Goal: Information Seeking & Learning: Learn about a topic

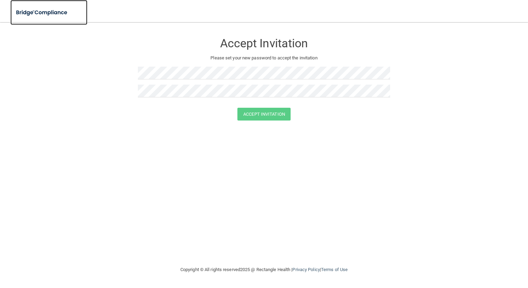
click at [59, 11] on img at bounding box center [42, 13] width 64 height 14
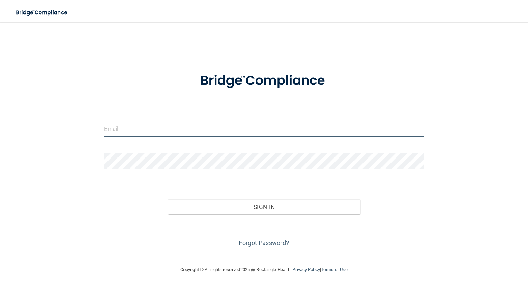
type input "[PERSON_NAME][EMAIL_ADDRESS][DOMAIN_NAME]"
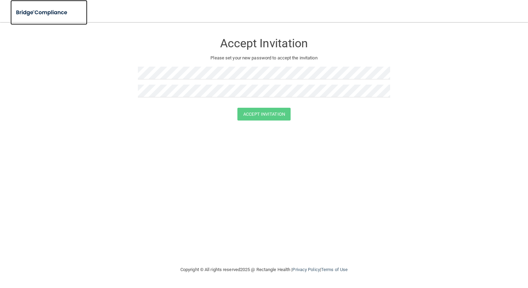
click at [56, 11] on img at bounding box center [42, 13] width 64 height 14
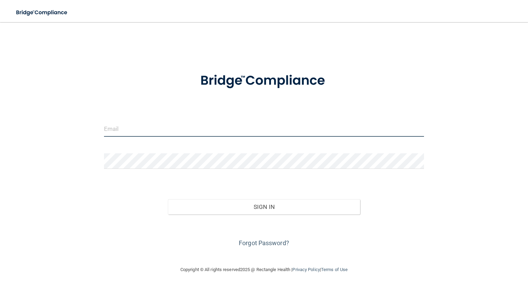
type input "[PERSON_NAME][EMAIL_ADDRESS][DOMAIN_NAME]"
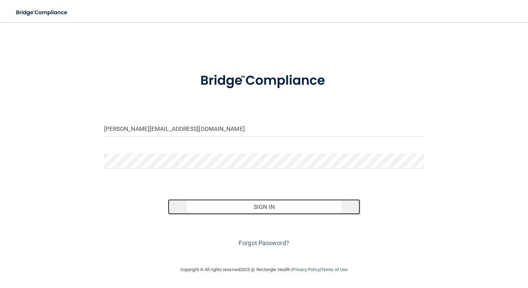
click at [225, 207] on button "Sign In" at bounding box center [264, 207] width 192 height 15
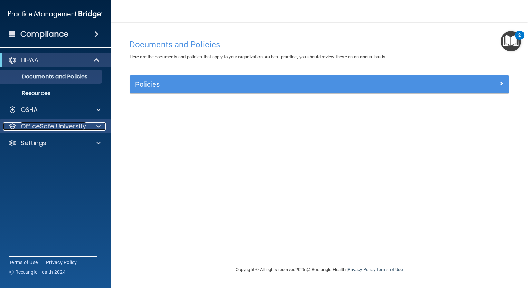
click at [75, 131] on p "OfficeSafe University" at bounding box center [53, 126] width 65 height 8
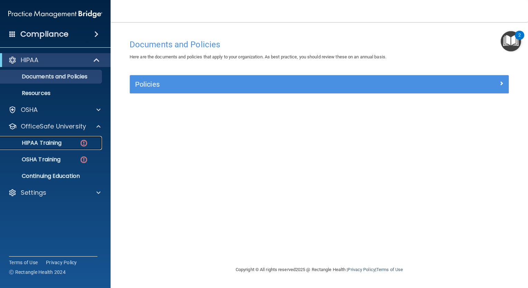
click at [72, 140] on div "HIPAA Training" at bounding box center [51, 143] width 94 height 7
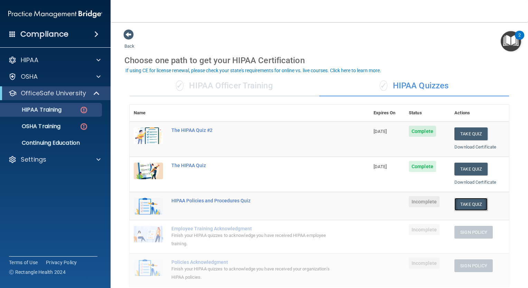
click at [465, 205] on button "Take Quiz" at bounding box center [471, 204] width 33 height 13
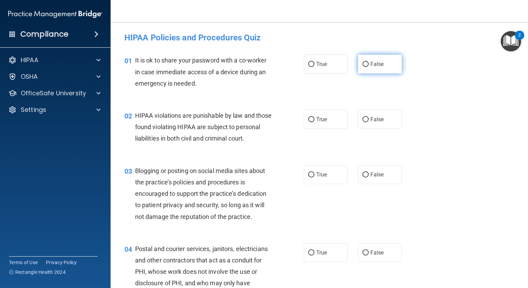
click at [360, 67] on label "False" at bounding box center [380, 64] width 44 height 19
click at [363, 67] on input "False" at bounding box center [366, 64] width 6 height 5
radio input "true"
click at [310, 118] on input "True" at bounding box center [312, 119] width 6 height 5
radio input "true"
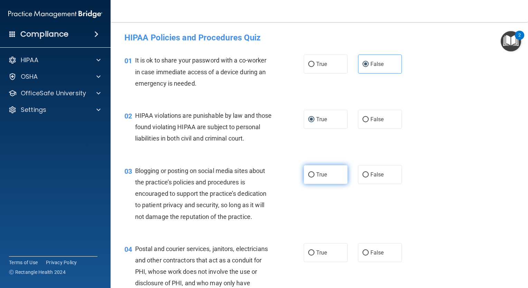
click at [309, 178] on input "True" at bounding box center [312, 175] width 6 height 5
radio input "true"
click at [359, 181] on label "False" at bounding box center [380, 174] width 44 height 19
click at [363, 178] on input "False" at bounding box center [366, 175] width 6 height 5
radio input "true"
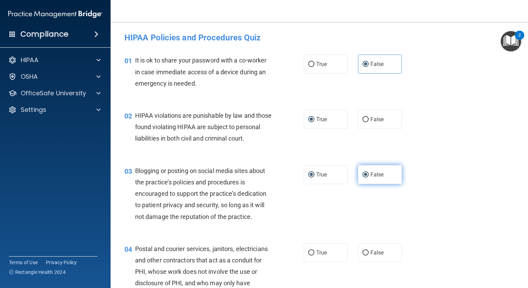
radio input "false"
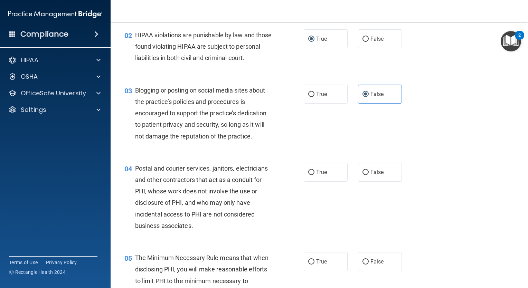
scroll to position [83, 0]
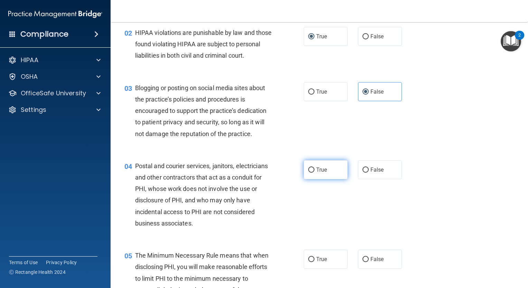
click at [309, 173] on input "True" at bounding box center [312, 170] width 6 height 5
radio input "true"
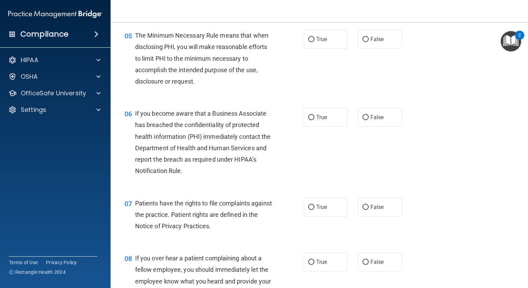
scroll to position [313, 0]
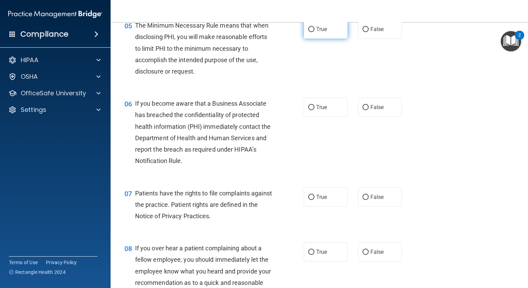
click at [310, 32] on input "True" at bounding box center [312, 29] width 6 height 5
radio input "true"
click at [366, 116] on label "False" at bounding box center [380, 107] width 44 height 19
click at [366, 110] on input "False" at bounding box center [366, 107] width 6 height 5
radio input "true"
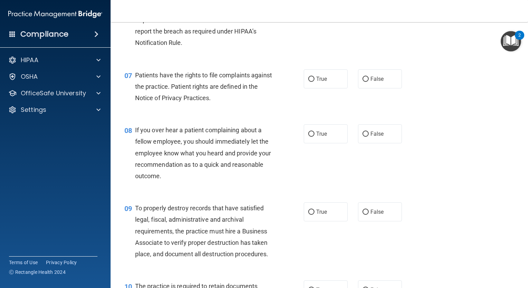
scroll to position [438, 0]
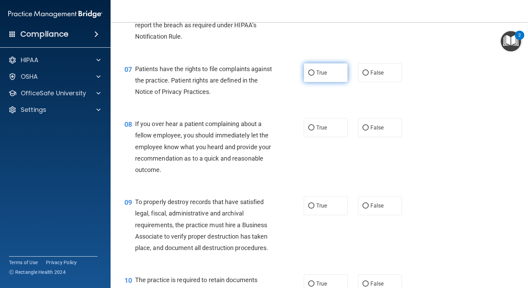
click at [311, 76] on input "True" at bounding box center [312, 73] width 6 height 5
radio input "true"
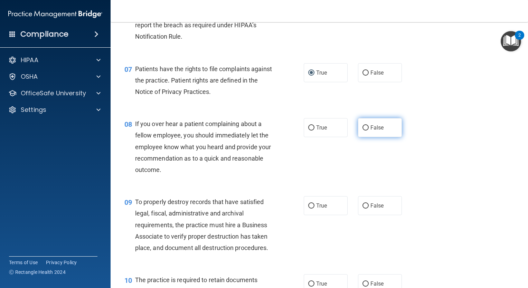
click at [364, 131] on input "False" at bounding box center [366, 128] width 6 height 5
radio input "true"
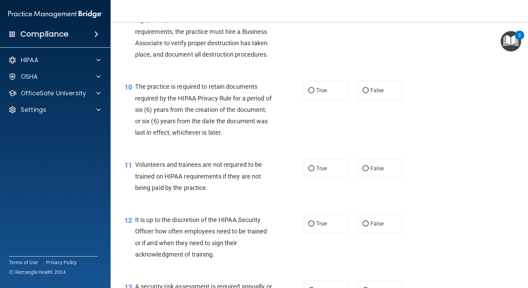
scroll to position [618, 0]
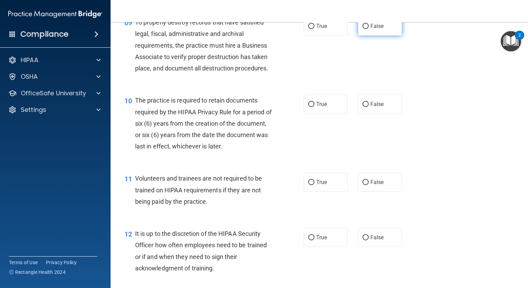
click at [364, 29] on input "False" at bounding box center [366, 26] width 6 height 5
radio input "true"
click at [309, 107] on input "True" at bounding box center [312, 104] width 6 height 5
radio input "true"
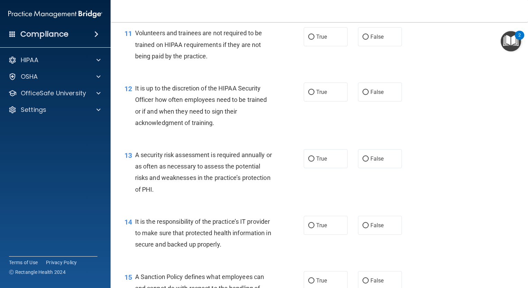
scroll to position [770, 0]
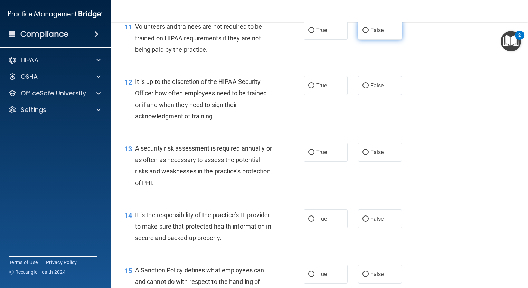
click at [371, 34] on span "False" at bounding box center [377, 30] width 13 height 7
click at [369, 33] on input "False" at bounding box center [366, 30] width 6 height 5
radio input "true"
click at [363, 89] on input "False" at bounding box center [366, 85] width 6 height 5
radio input "true"
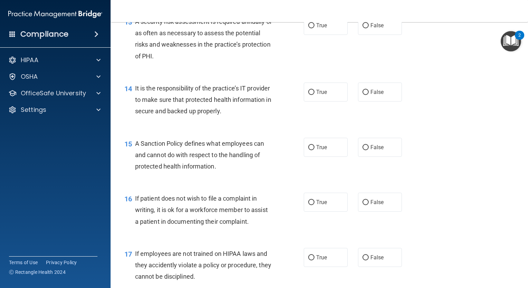
scroll to position [894, 0]
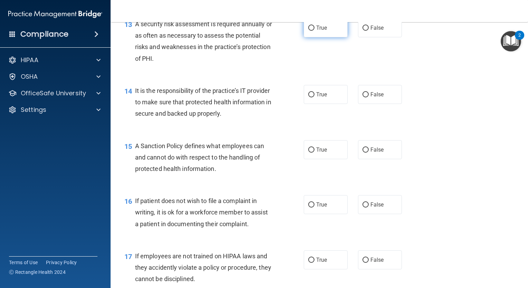
click at [310, 31] on input "True" at bounding box center [312, 28] width 6 height 5
radio input "true"
click at [366, 104] on label "False" at bounding box center [380, 94] width 44 height 19
click at [366, 98] on input "False" at bounding box center [366, 94] width 6 height 5
radio input "true"
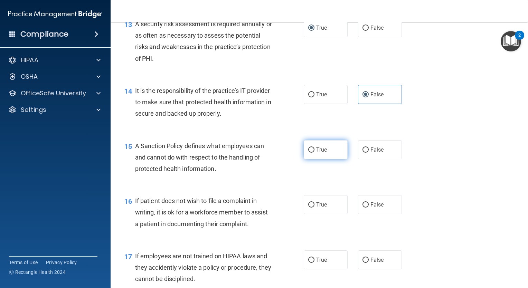
click at [311, 153] on input "True" at bounding box center [312, 150] width 6 height 5
radio input "true"
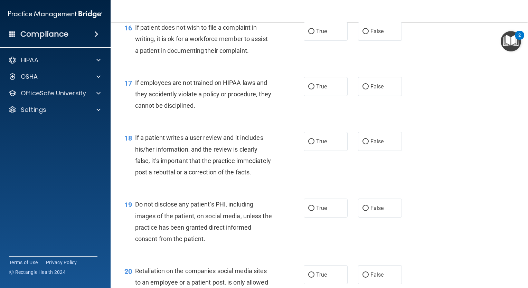
scroll to position [1074, 0]
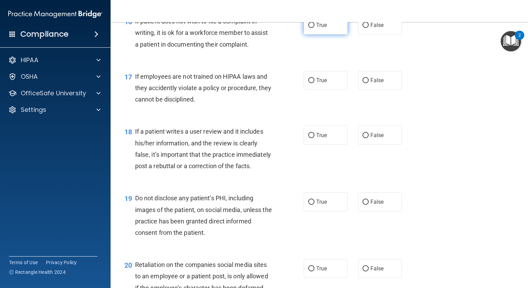
click at [309, 28] on input "True" at bounding box center [312, 25] width 6 height 5
radio input "true"
click at [363, 83] on input "False" at bounding box center [366, 80] width 6 height 5
radio input "true"
click at [362, 145] on label "False" at bounding box center [380, 135] width 44 height 19
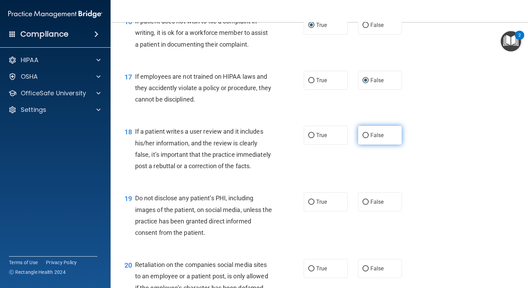
click at [363, 138] on input "False" at bounding box center [366, 135] width 6 height 5
radio input "true"
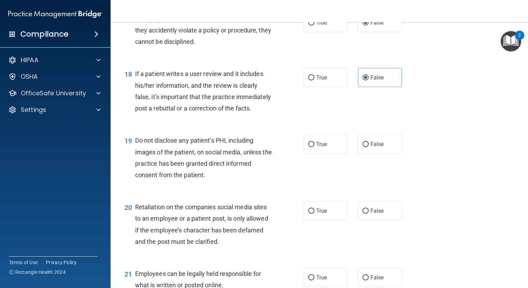
scroll to position [1143, 0]
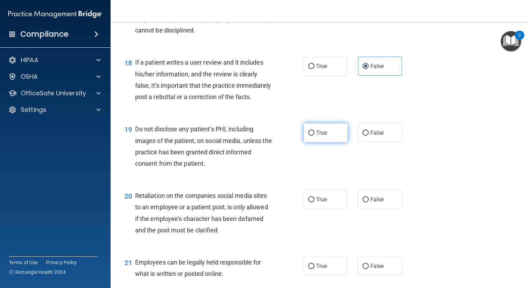
click at [309, 136] on input "True" at bounding box center [312, 133] width 6 height 5
radio input "true"
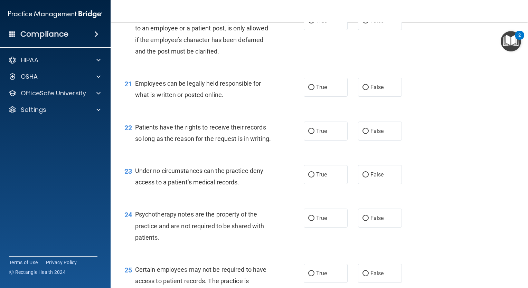
scroll to position [1323, 0]
click at [364, 29] on label "False" at bounding box center [380, 19] width 44 height 19
click at [364, 23] on input "False" at bounding box center [366, 20] width 6 height 5
radio input "true"
click at [312, 96] on label "True" at bounding box center [326, 86] width 44 height 19
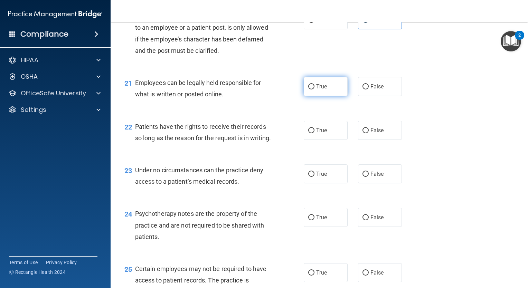
click at [312, 90] on input "True" at bounding box center [312, 86] width 6 height 5
radio input "true"
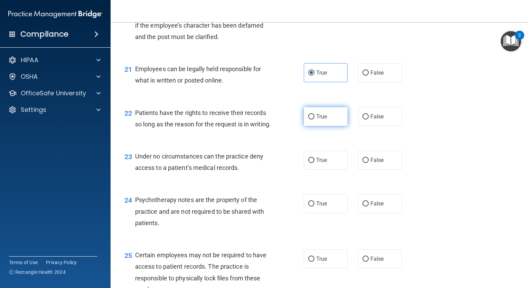
click at [311, 120] on input "True" at bounding box center [312, 116] width 6 height 5
radio input "true"
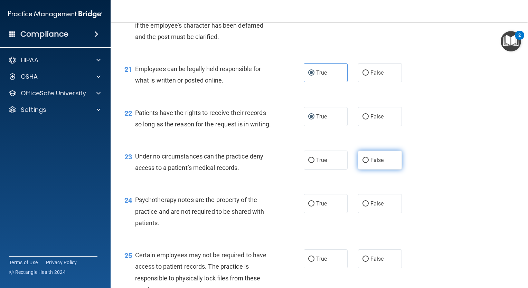
click at [358, 170] on label "False" at bounding box center [380, 160] width 44 height 19
click at [363, 163] on input "False" at bounding box center [366, 160] width 6 height 5
radio input "true"
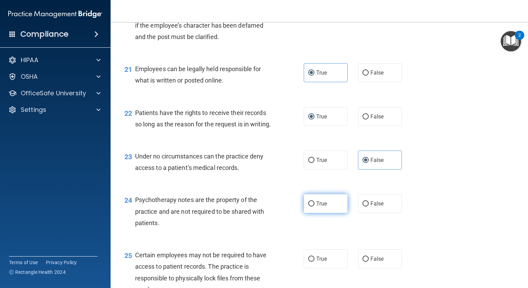
click at [316, 207] on span "True" at bounding box center [321, 204] width 11 height 7
click at [315, 207] on input "True" at bounding box center [312, 204] width 6 height 5
radio input "true"
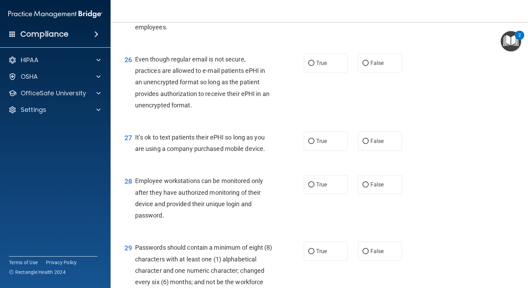
scroll to position [1586, 0]
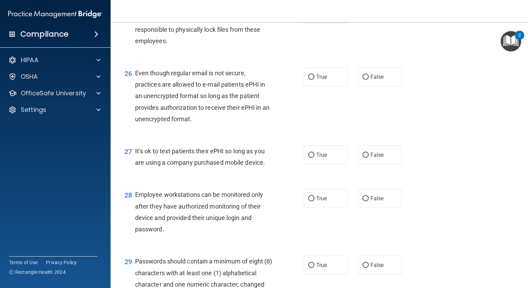
click at [325, 20] on label "True" at bounding box center [326, 10] width 44 height 19
click at [315, 13] on input "True" at bounding box center [312, 10] width 6 height 5
radio input "true"
click at [321, 80] on span "True" at bounding box center [321, 77] width 11 height 7
click at [315, 80] on input "True" at bounding box center [312, 77] width 6 height 5
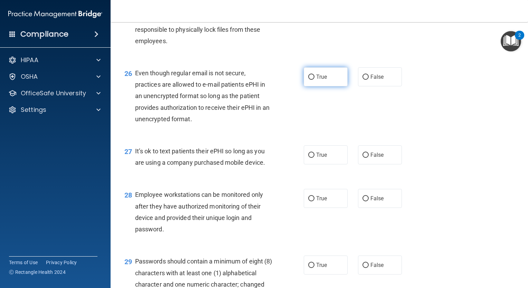
radio input "true"
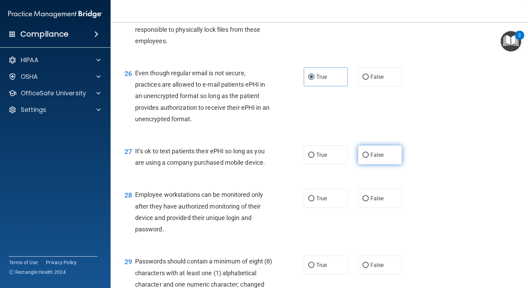
click at [374, 158] on span "False" at bounding box center [377, 155] width 13 height 7
click at [369, 158] on input "False" at bounding box center [366, 155] width 6 height 5
radio input "true"
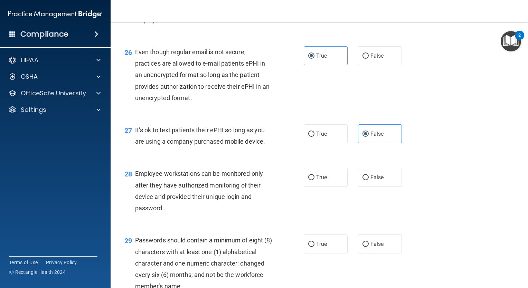
scroll to position [1614, 0]
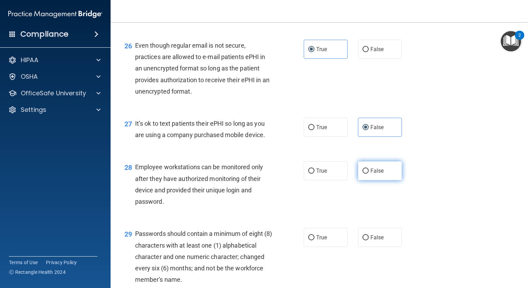
click at [371, 174] on span "False" at bounding box center [377, 171] width 13 height 7
click at [368, 174] on input "False" at bounding box center [366, 171] width 6 height 5
radio input "true"
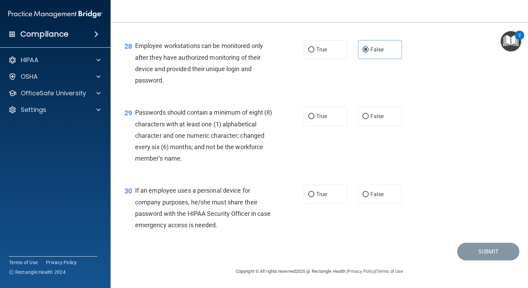
scroll to position [1766, 0]
click at [309, 119] on input "True" at bounding box center [312, 116] width 6 height 5
radio input "true"
click at [367, 197] on label "False" at bounding box center [380, 194] width 44 height 19
click at [367, 197] on input "False" at bounding box center [366, 194] width 6 height 5
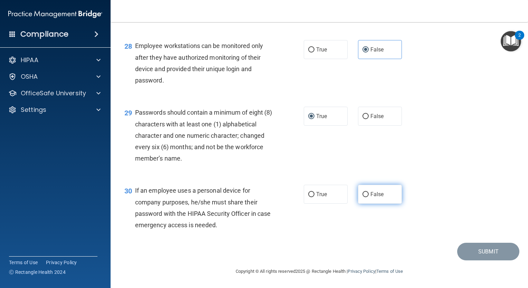
radio input "true"
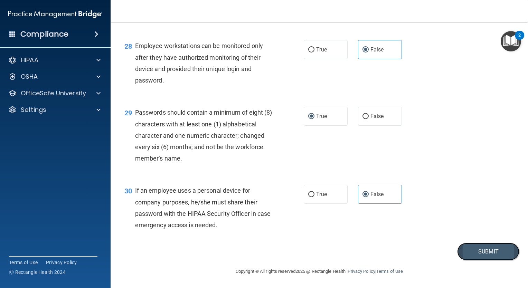
click at [468, 257] on button "Submit" at bounding box center [489, 252] width 62 height 18
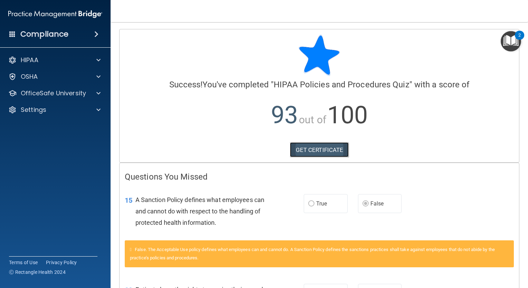
click at [335, 152] on link "GET CERTIFICATE" at bounding box center [319, 149] width 59 height 15
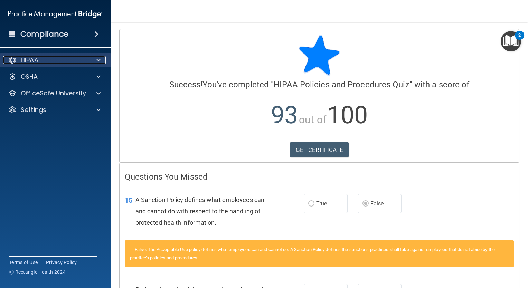
click at [56, 63] on div "HIPAA" at bounding box center [46, 60] width 86 height 8
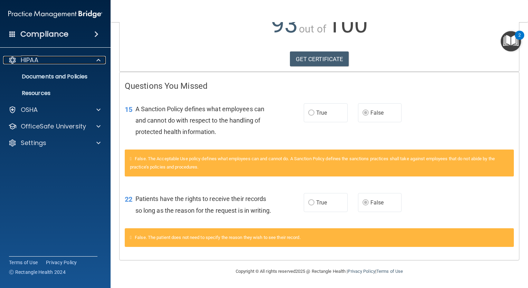
scroll to position [102, 0]
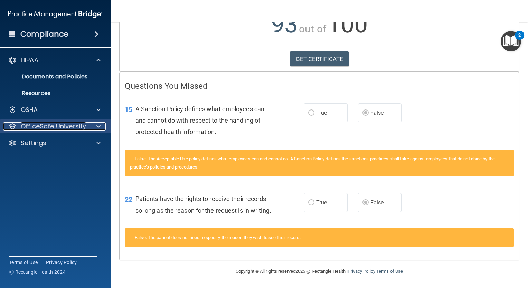
click at [49, 127] on p "OfficeSafe University" at bounding box center [53, 126] width 65 height 8
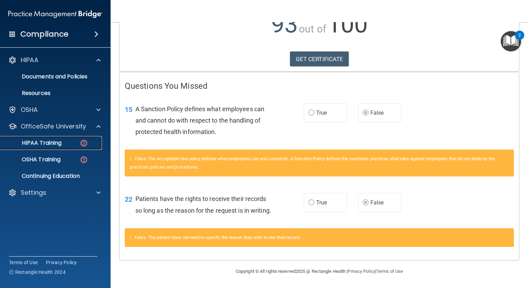
click at [46, 142] on p "HIPAA Training" at bounding box center [32, 143] width 57 height 7
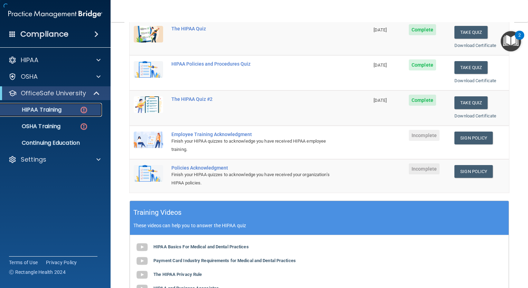
scroll to position [228, 0]
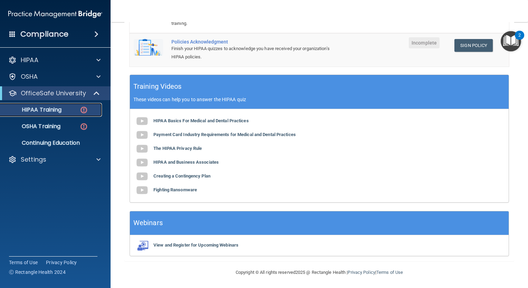
click at [72, 110] on div "HIPAA Training" at bounding box center [51, 110] width 94 height 7
click at [53, 110] on p "HIPAA Training" at bounding box center [32, 110] width 57 height 7
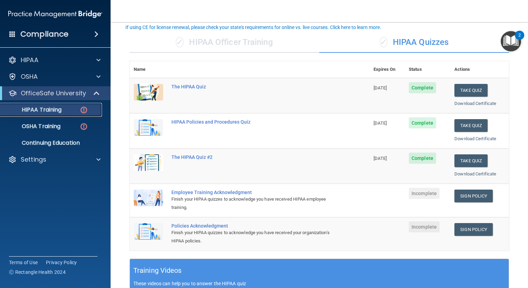
scroll to position [43, 0]
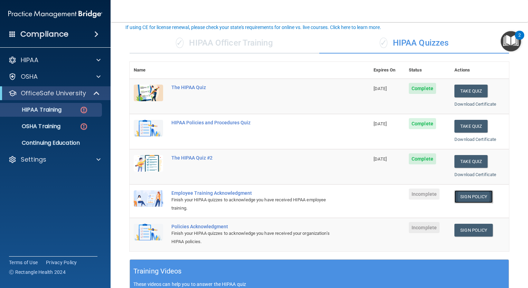
click at [476, 194] on link "Sign Policy" at bounding box center [474, 197] width 38 height 13
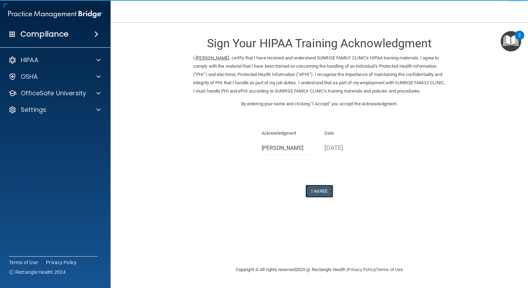
click at [319, 198] on button "I Agree" at bounding box center [320, 191] width 28 height 13
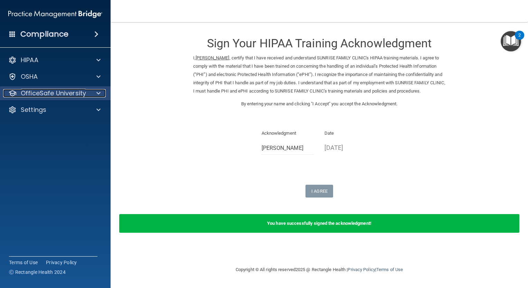
click at [52, 92] on p "OfficeSafe University" at bounding box center [53, 93] width 65 height 8
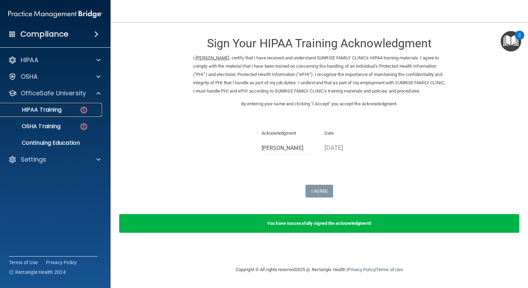
click at [43, 109] on p "HIPAA Training" at bounding box center [32, 110] width 57 height 7
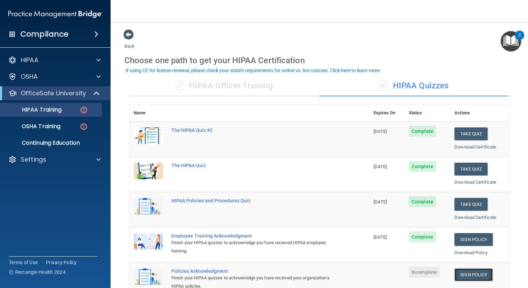
click at [469, 274] on link "Sign Policy" at bounding box center [474, 275] width 38 height 13
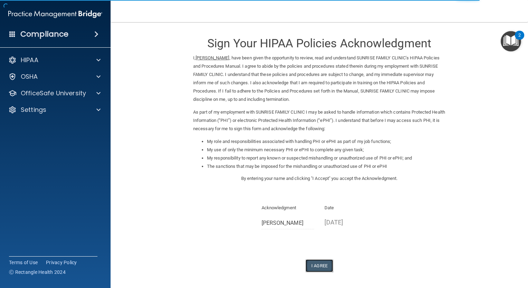
click at [318, 266] on button "I Agree" at bounding box center [320, 266] width 28 height 13
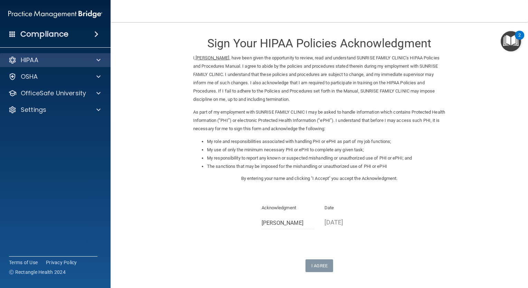
click at [87, 64] on div "HIPAA" at bounding box center [55, 60] width 111 height 14
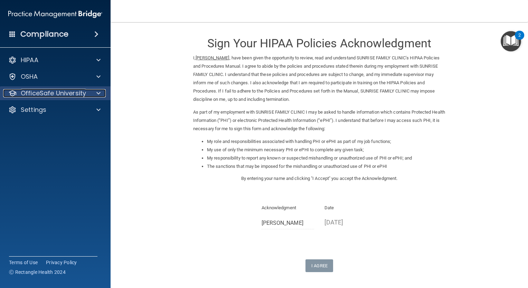
click at [72, 94] on p "OfficeSafe University" at bounding box center [53, 93] width 65 height 8
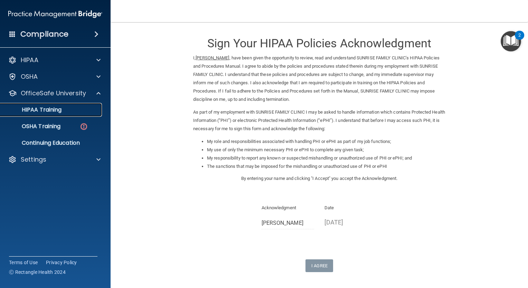
click at [56, 110] on p "HIPAA Training" at bounding box center [32, 110] width 57 height 7
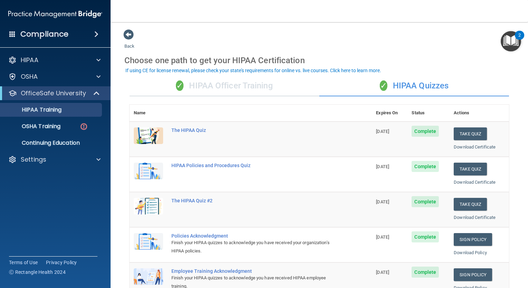
drag, startPoint x: 522, startPoint y: 131, endPoint x: 527, endPoint y: 179, distance: 48.4
click at [527, 179] on main "Back Choose one path to get your HIPAA Certification ✓ HIPAA Officer Training ✓…" at bounding box center [320, 155] width 418 height 266
click at [44, 126] on p "OSHA Training" at bounding box center [32, 126] width 56 height 7
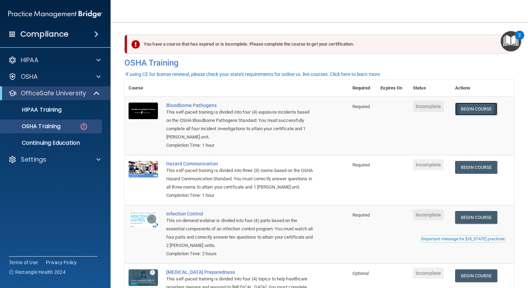
click at [467, 111] on link "Begin Course" at bounding box center [476, 109] width 42 height 13
